Goal: Task Accomplishment & Management: Use online tool/utility

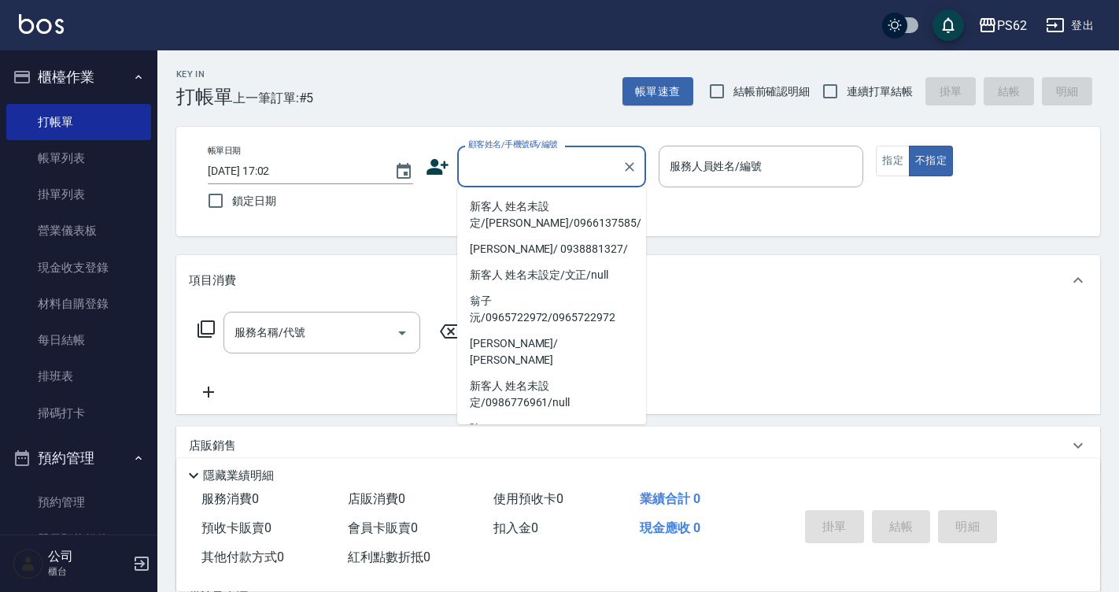
click at [440, 167] on icon at bounding box center [438, 167] width 24 height 24
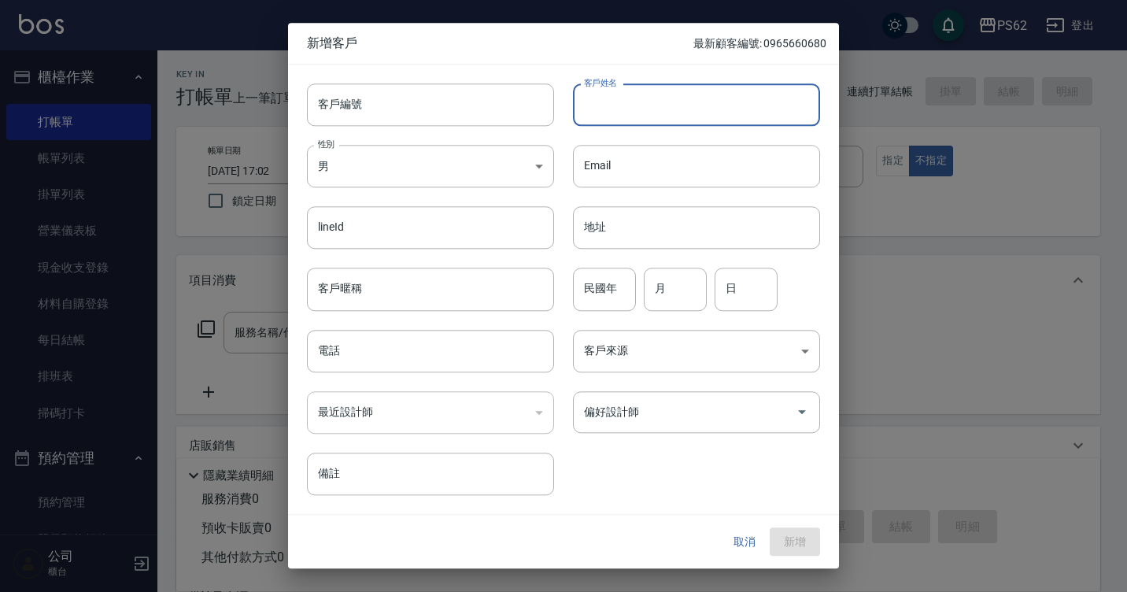
click at [622, 101] on input "客戶姓名" at bounding box center [696, 104] width 247 height 42
type input "[PERSON_NAME]陵"
click at [482, 337] on input "電話" at bounding box center [430, 351] width 247 height 42
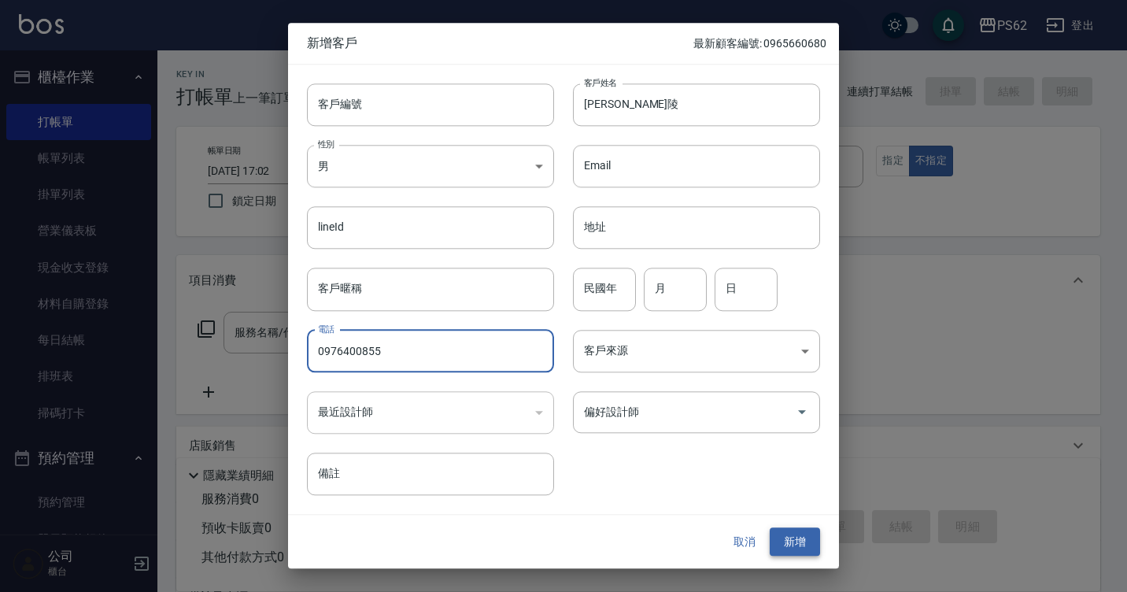
type input "0976400855"
click at [790, 543] on button "新增" at bounding box center [794, 541] width 50 height 29
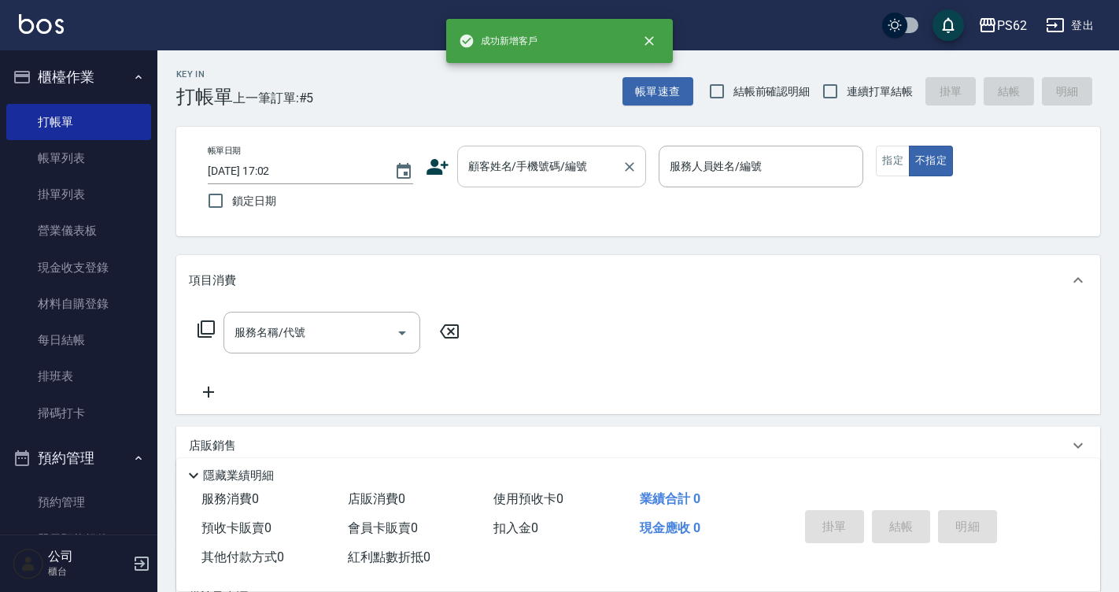
click at [562, 186] on div "顧客姓名/手機號碼/編號" at bounding box center [551, 167] width 189 height 42
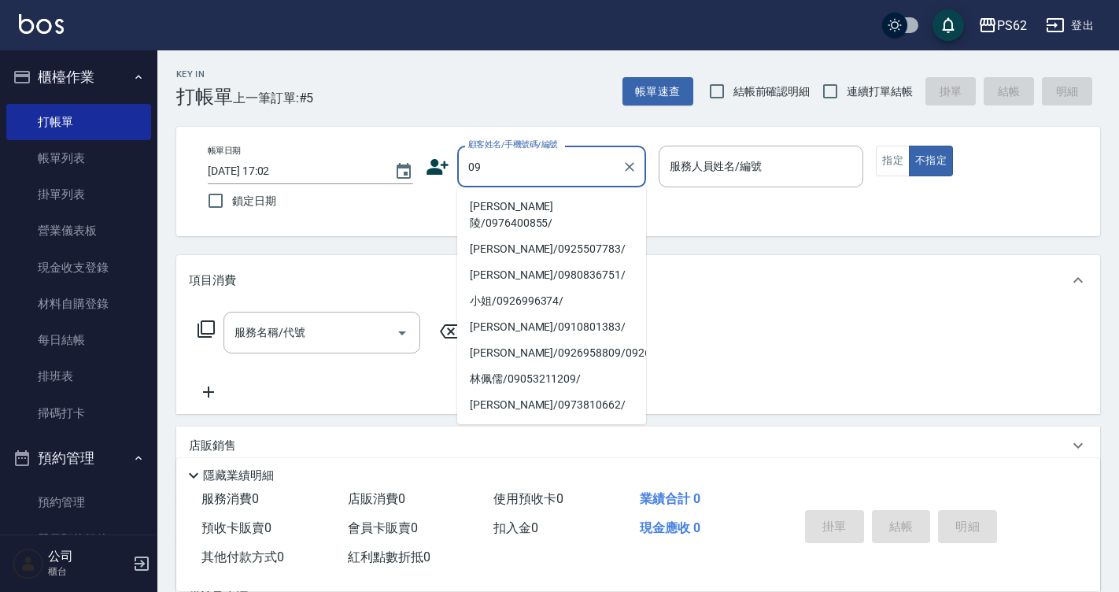
type input "[PERSON_NAME]陵/0976400855/"
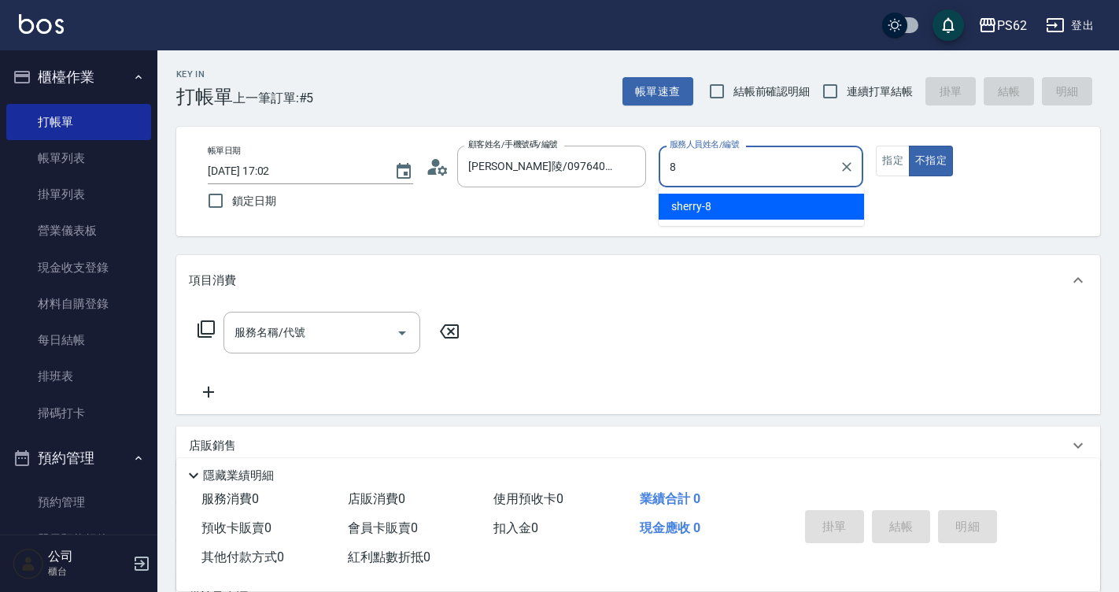
type input "sherry-8"
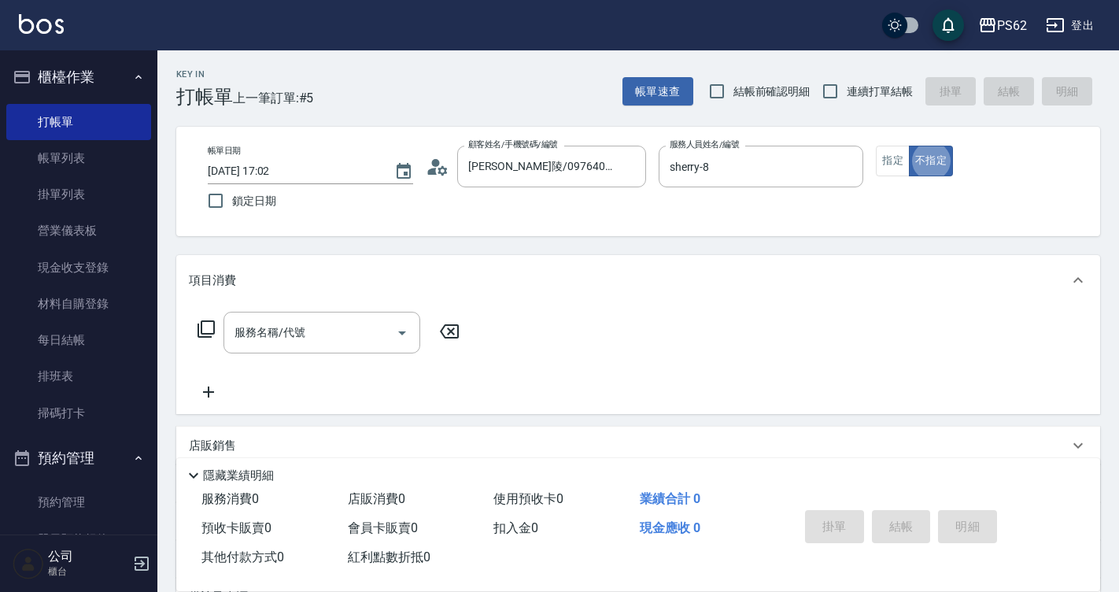
type button "false"
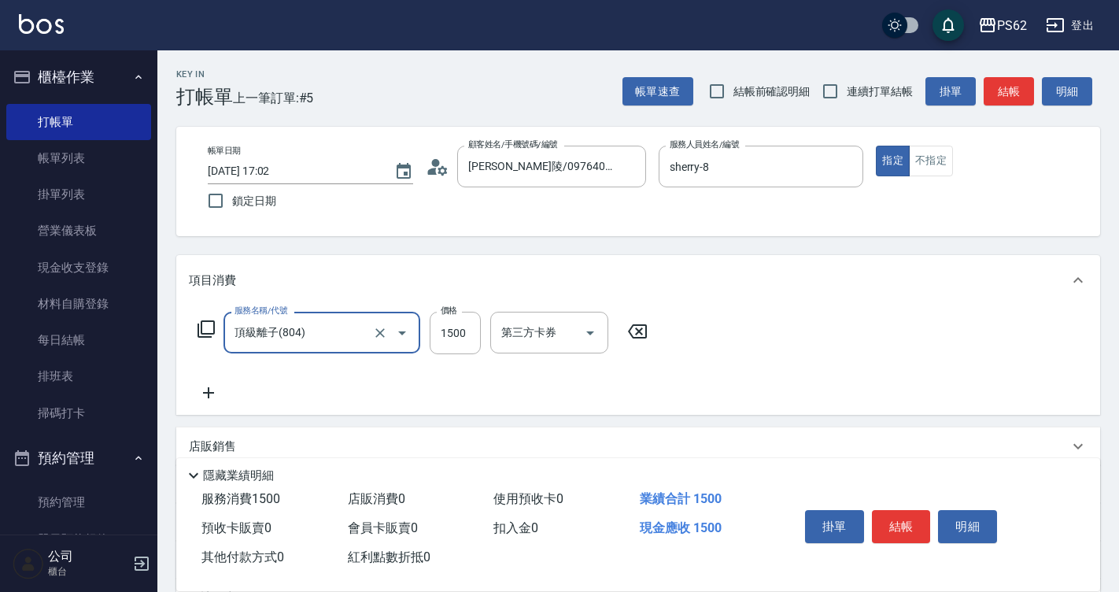
type input "頂級離子(804)"
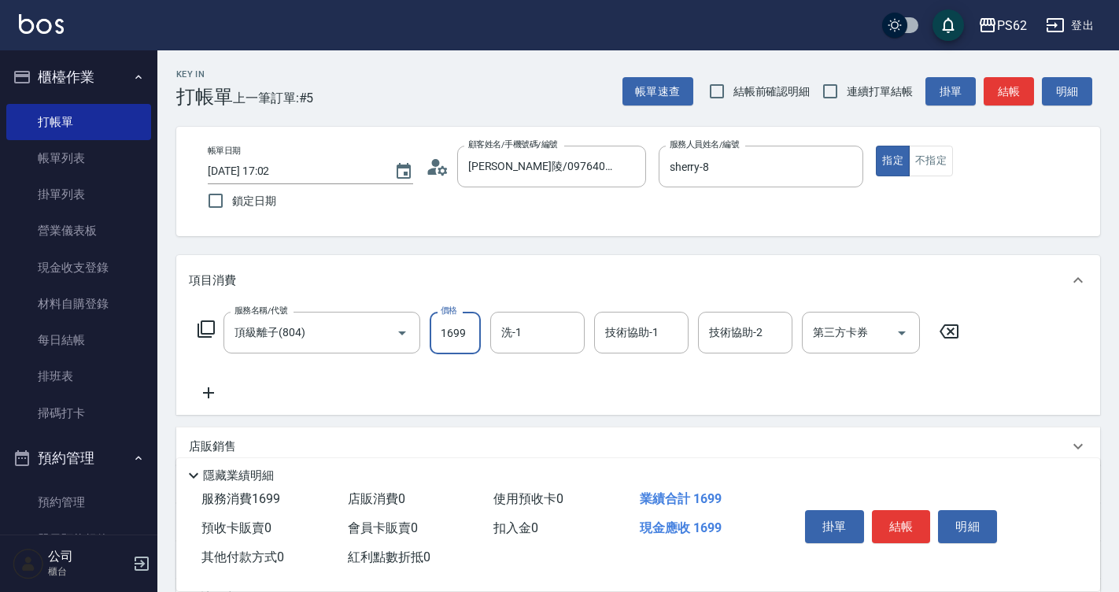
type input "1699"
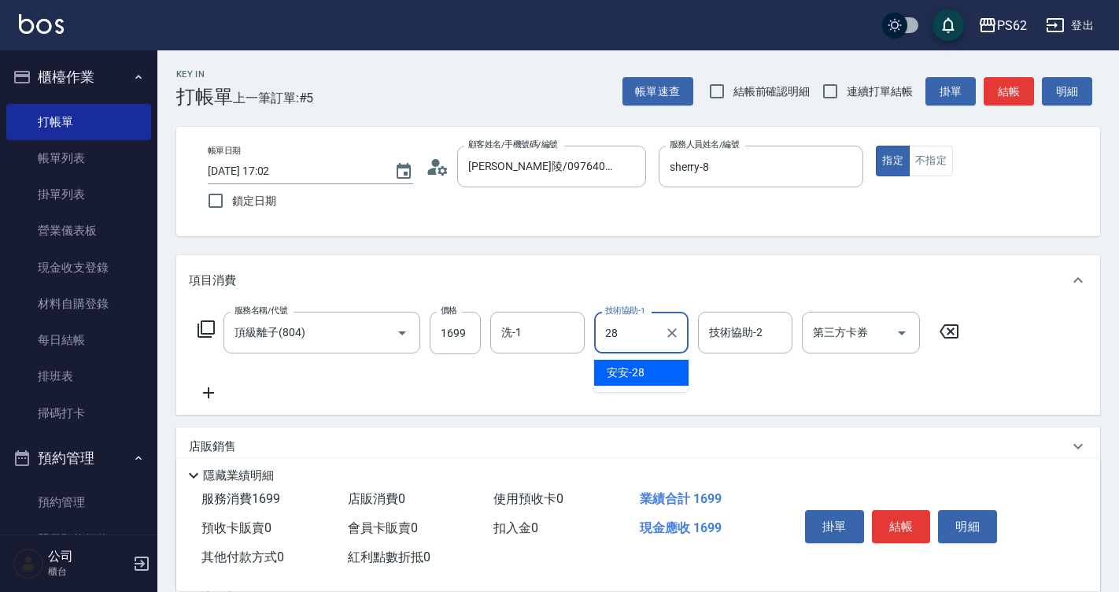
type input "安安-28"
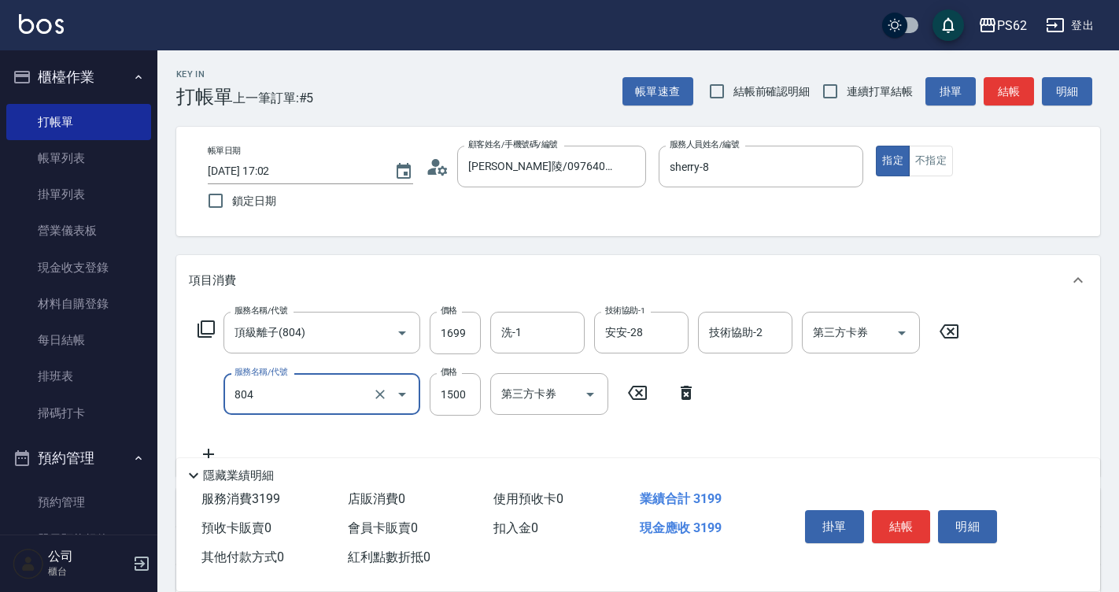
type input "頂級離子(804)"
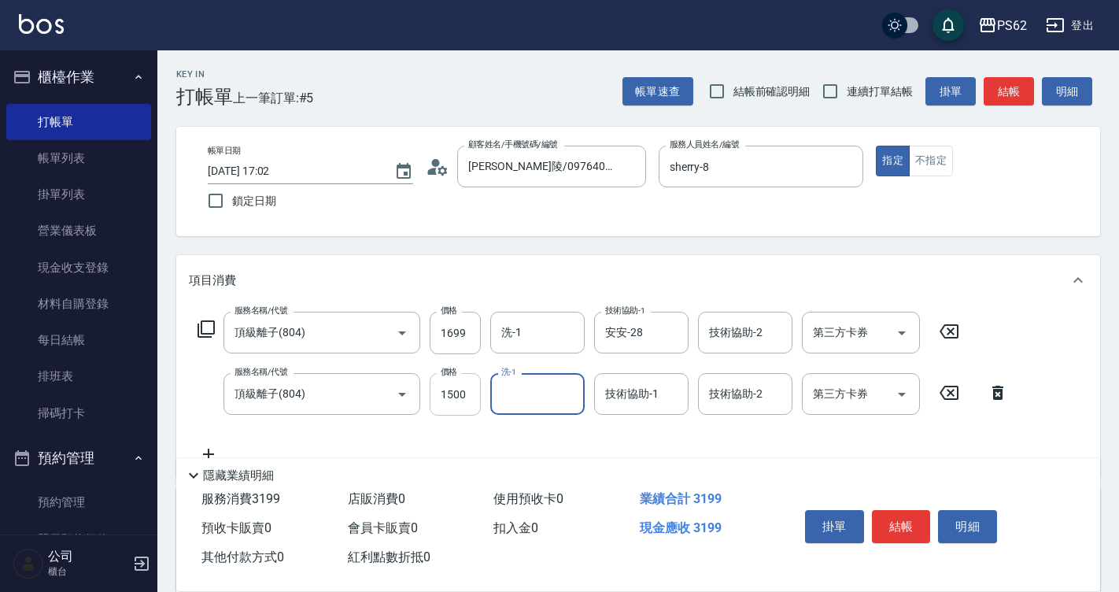
click at [452, 400] on input "1500" at bounding box center [455, 394] width 51 height 42
type input "1699"
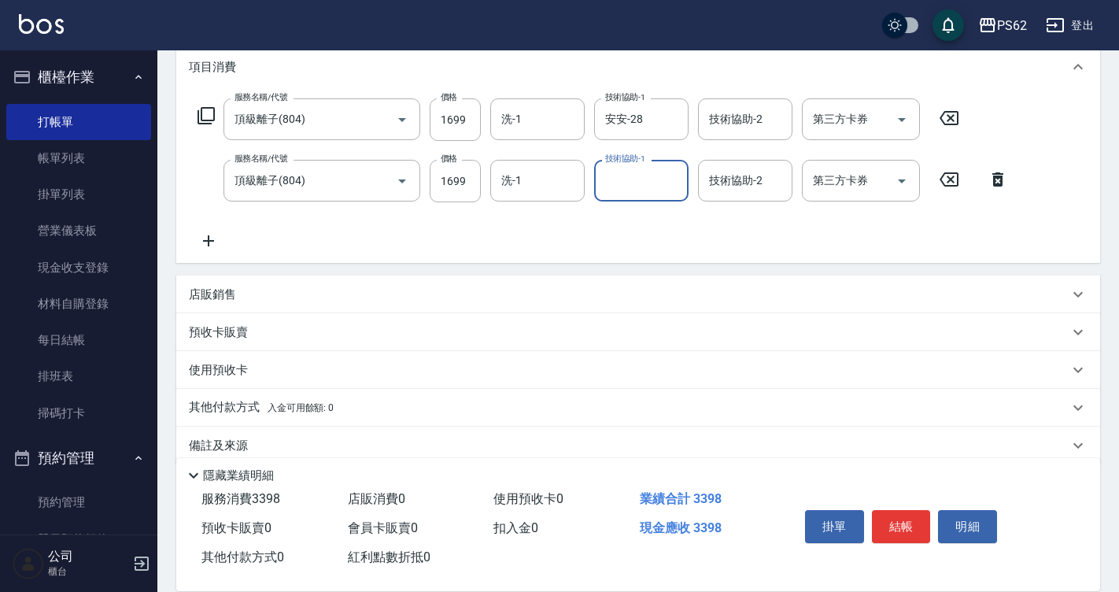
scroll to position [236, 0]
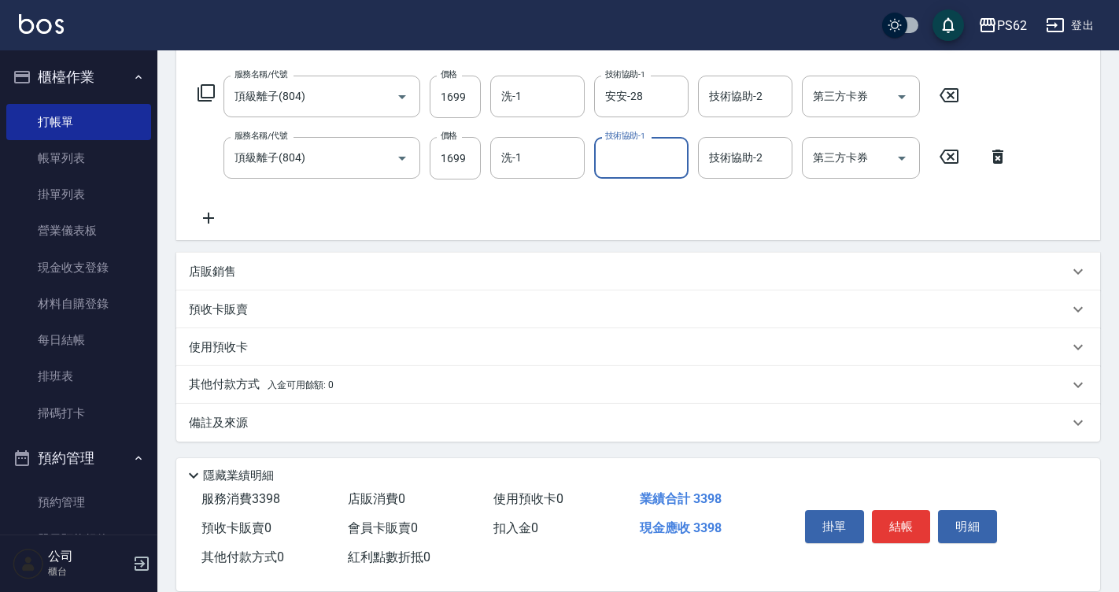
click at [316, 389] on span "入金可用餘額: 0" at bounding box center [300, 384] width 67 height 11
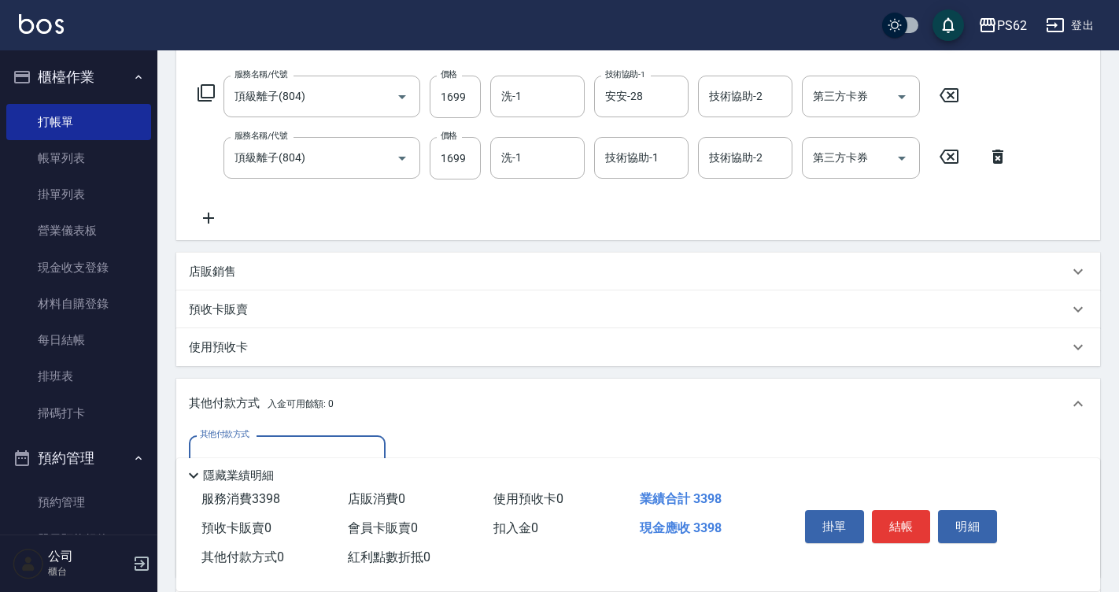
scroll to position [0, 0]
click at [351, 458] on div "隱藏業績明細" at bounding box center [638, 471] width 924 height 27
click at [352, 449] on input "其他付款方式" at bounding box center [287, 456] width 183 height 28
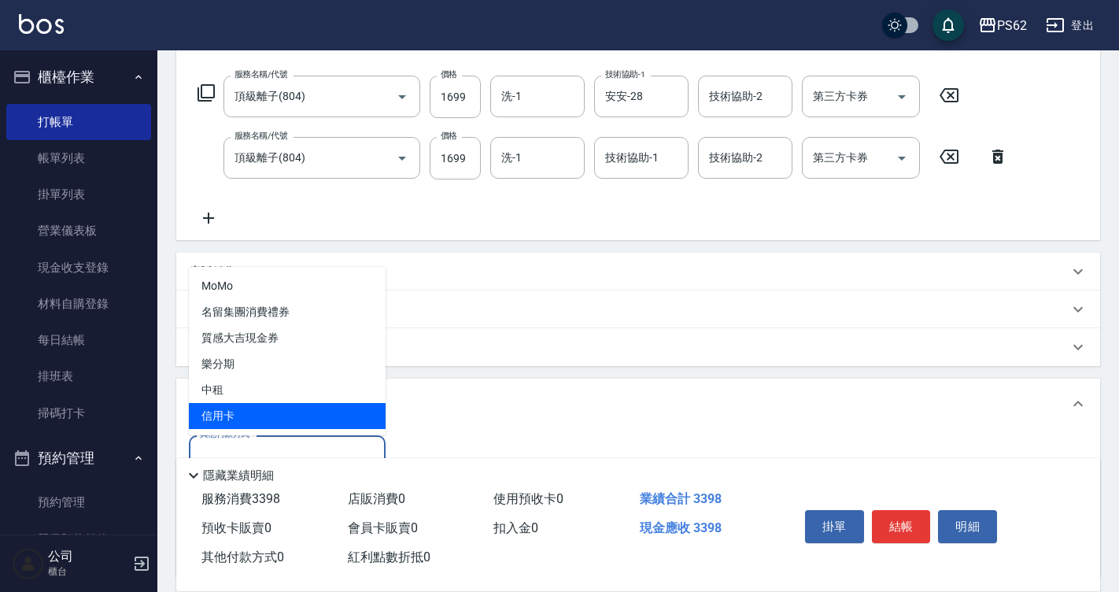
click at [290, 417] on span "信用卡" at bounding box center [287, 416] width 197 height 26
type input "信用卡"
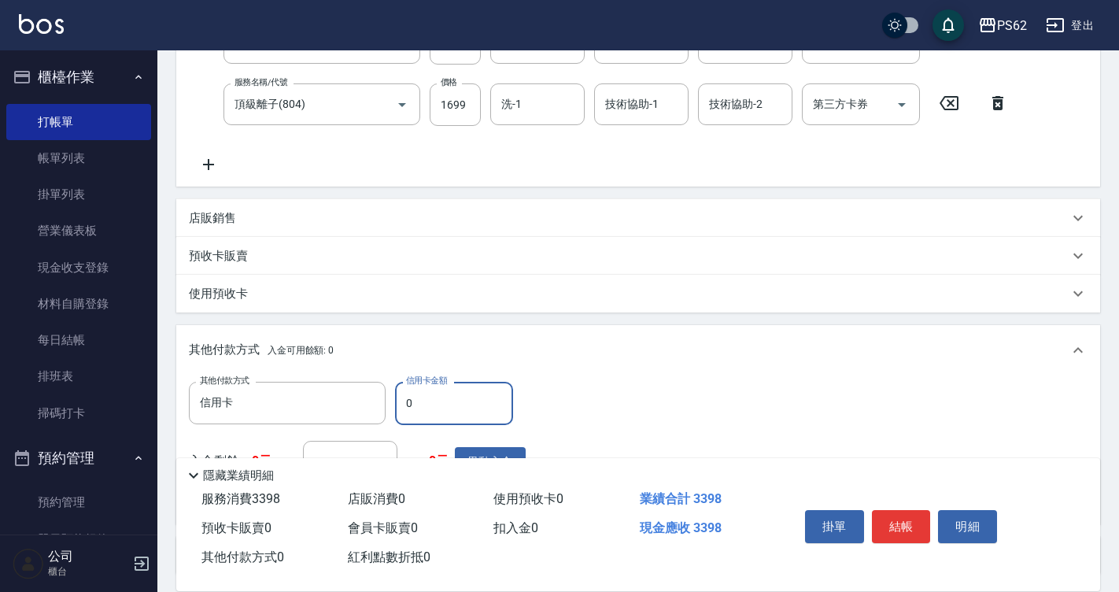
scroll to position [315, 0]
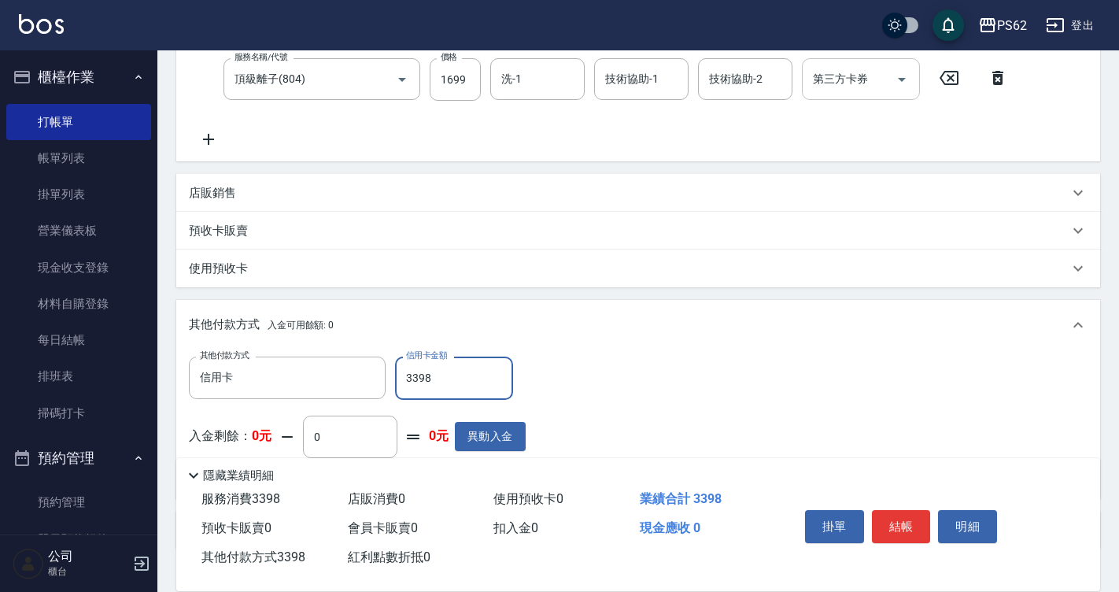
type input "3398"
click at [917, 510] on button "結帳" at bounding box center [901, 526] width 59 height 33
